Goal: Find contact information: Find contact information

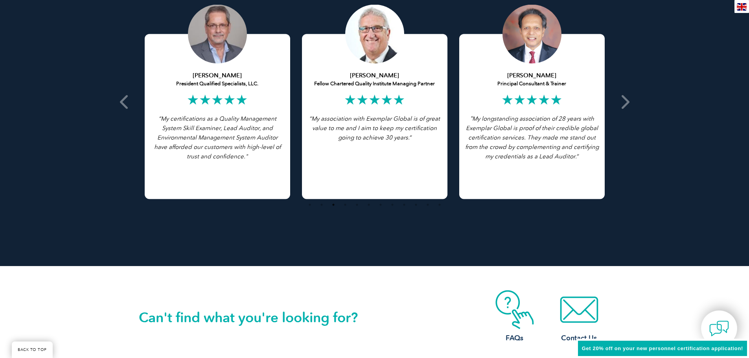
scroll to position [1798, 0]
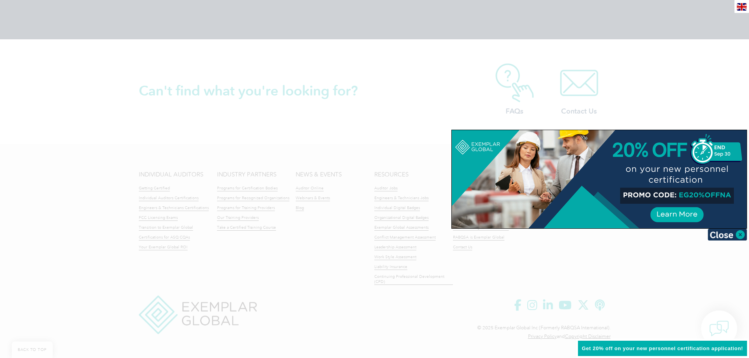
click at [658, 282] on div at bounding box center [374, 179] width 749 height 358
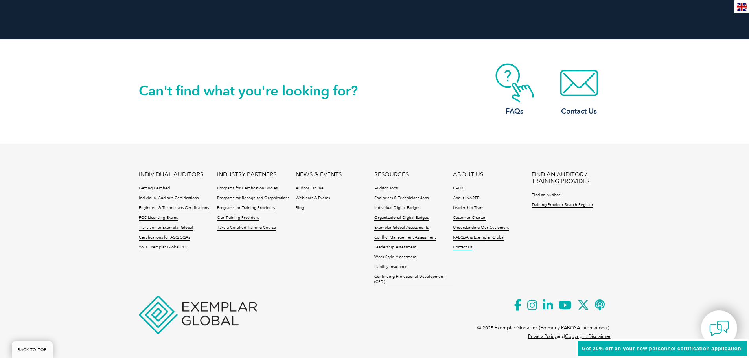
click at [465, 248] on link "Contact Us" at bounding box center [462, 248] width 19 height 6
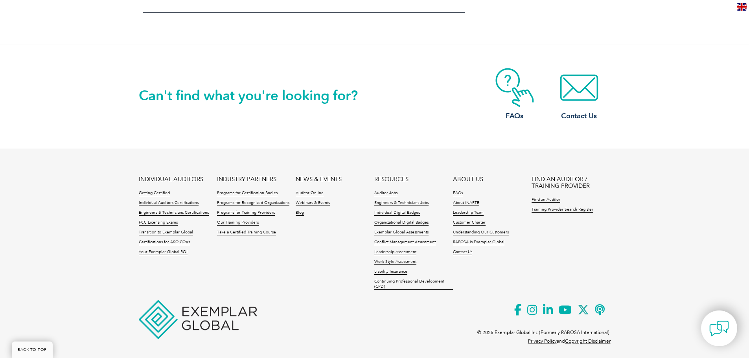
scroll to position [694, 0]
